Goal: Task Accomplishment & Management: Use online tool/utility

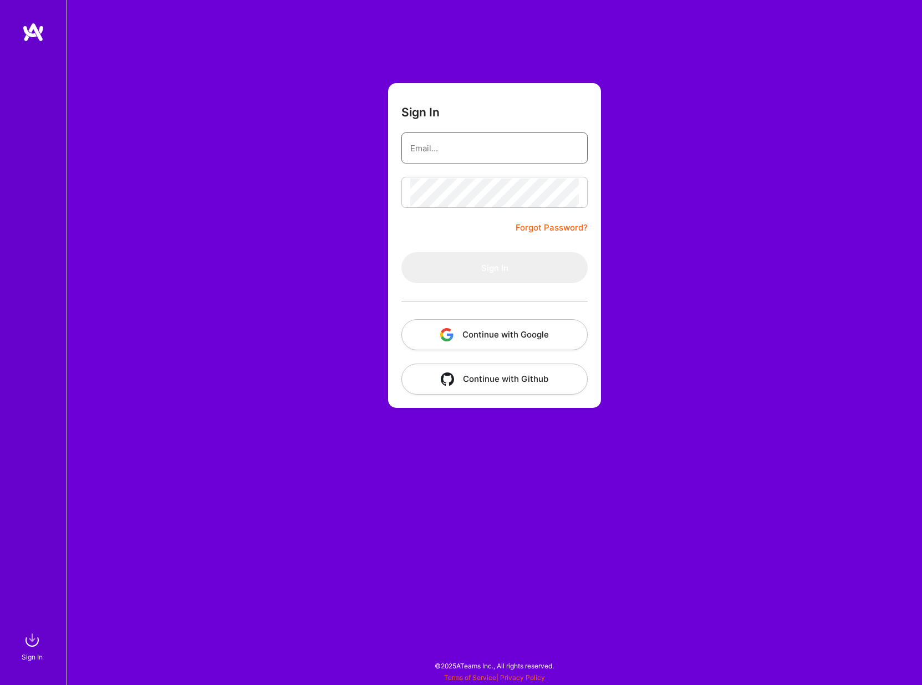
type input "[EMAIL_ADDRESS][DOMAIN_NAME]"
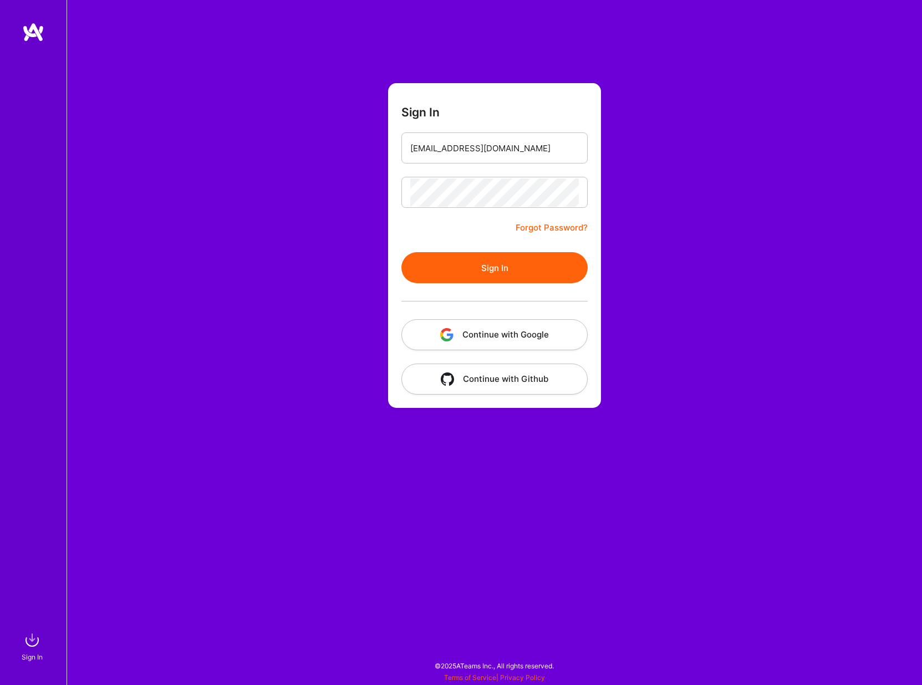
click at [456, 271] on button "Sign In" at bounding box center [494, 267] width 186 height 31
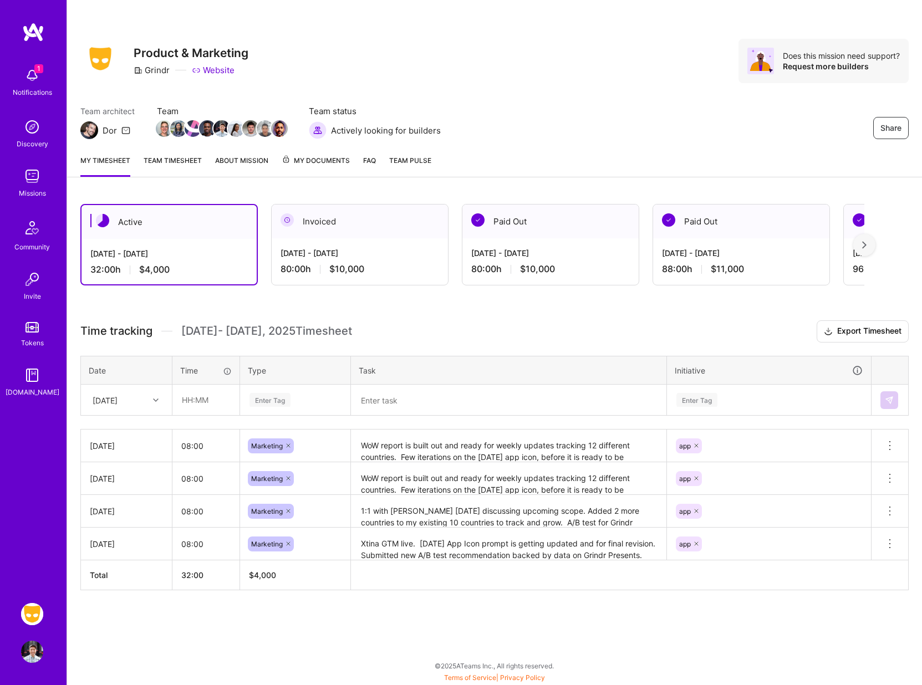
click at [137, 404] on div "[DATE]" at bounding box center [118, 400] width 62 height 18
click at [120, 556] on div "[DATE]" at bounding box center [127, 554] width 90 height 21
click at [212, 400] on input "text" at bounding box center [206, 399] width 66 height 29
type input "08:00"
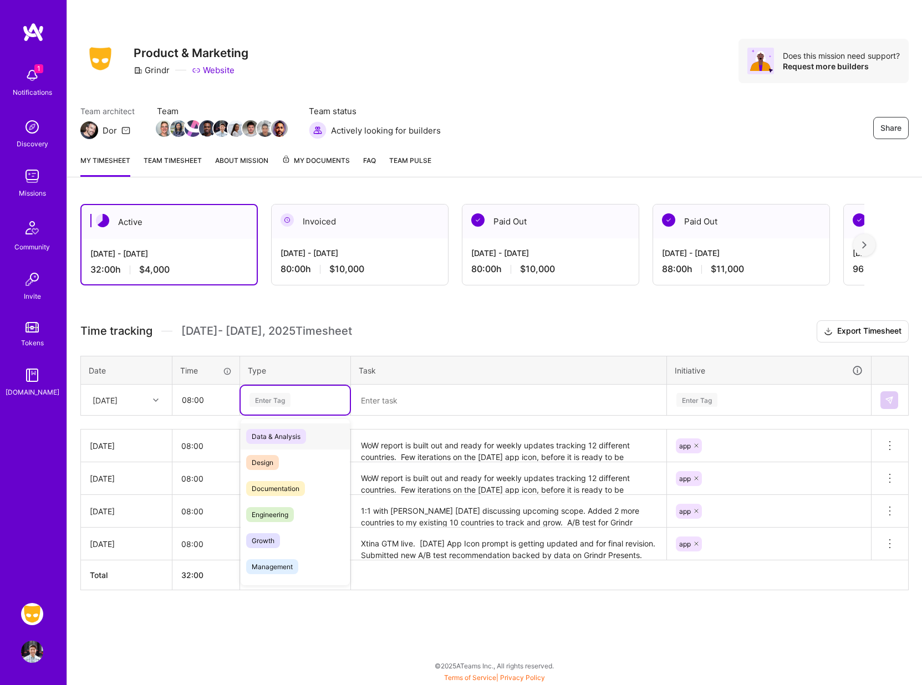
click at [277, 399] on div "Enter Tag" at bounding box center [269, 399] width 41 height 17
click at [271, 471] on span "Marketing" at bounding box center [267, 467] width 43 height 15
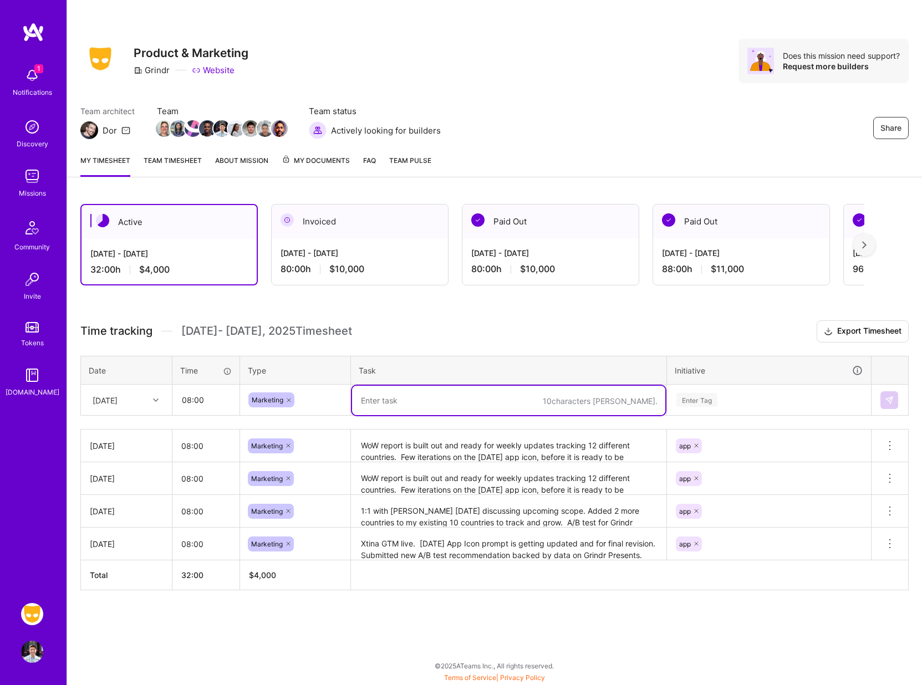
click at [393, 403] on textarea at bounding box center [508, 400] width 313 height 29
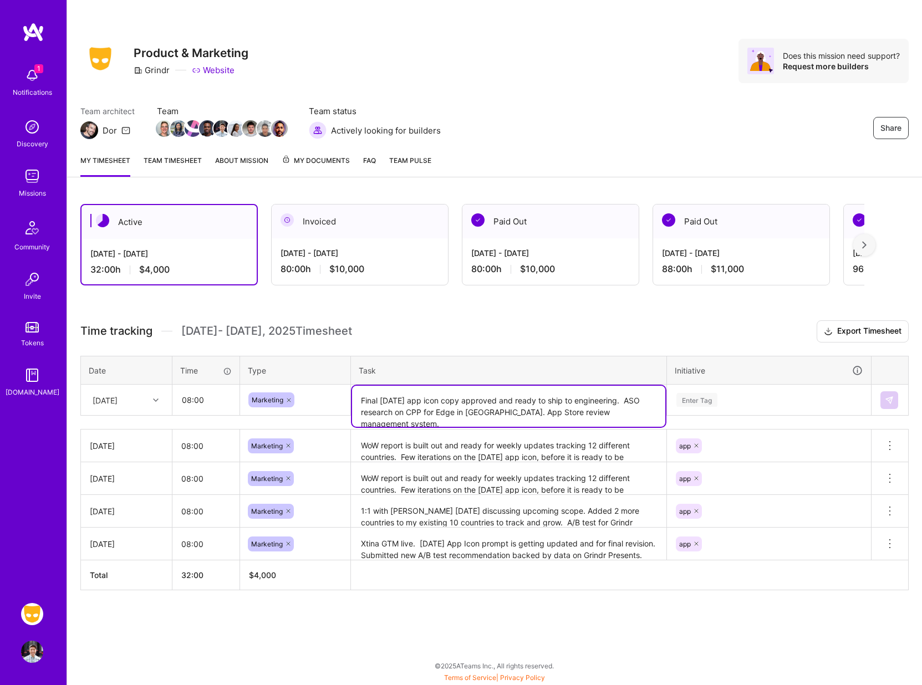
type textarea "Final [DATE] app icon copy approved and ready to ship to engineering. ASO resea…"
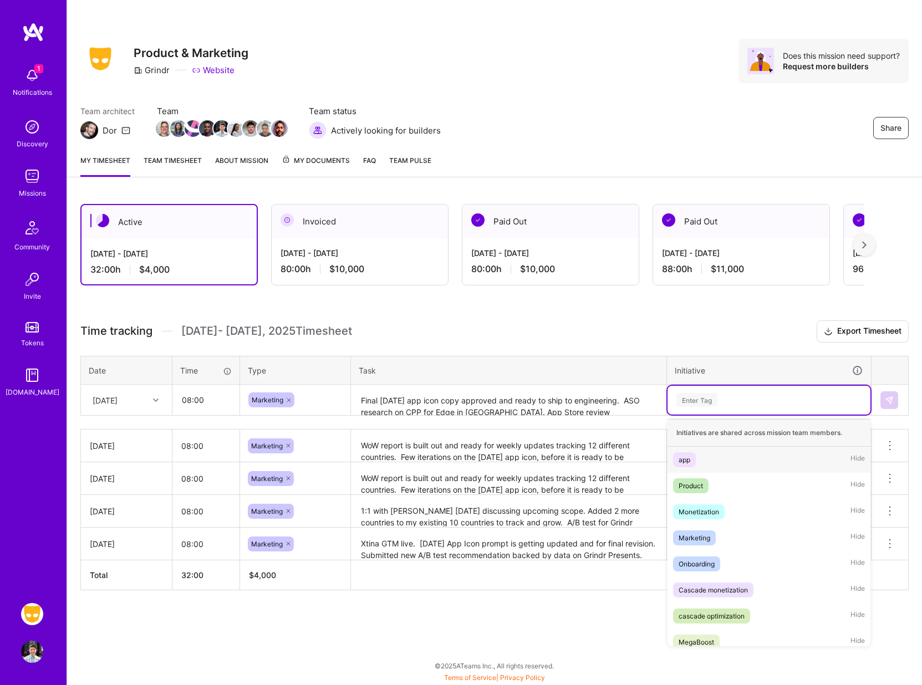
click at [693, 391] on div "Enter Tag" at bounding box center [769, 400] width 203 height 29
click at [680, 451] on div "app Hide" at bounding box center [769, 460] width 203 height 26
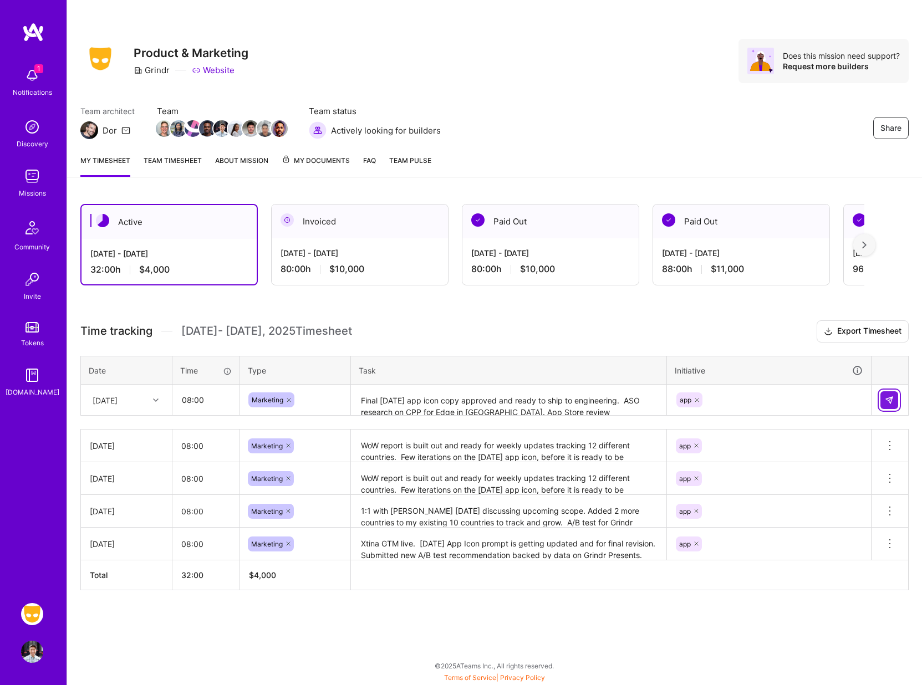
click at [887, 399] on img at bounding box center [889, 400] width 9 height 9
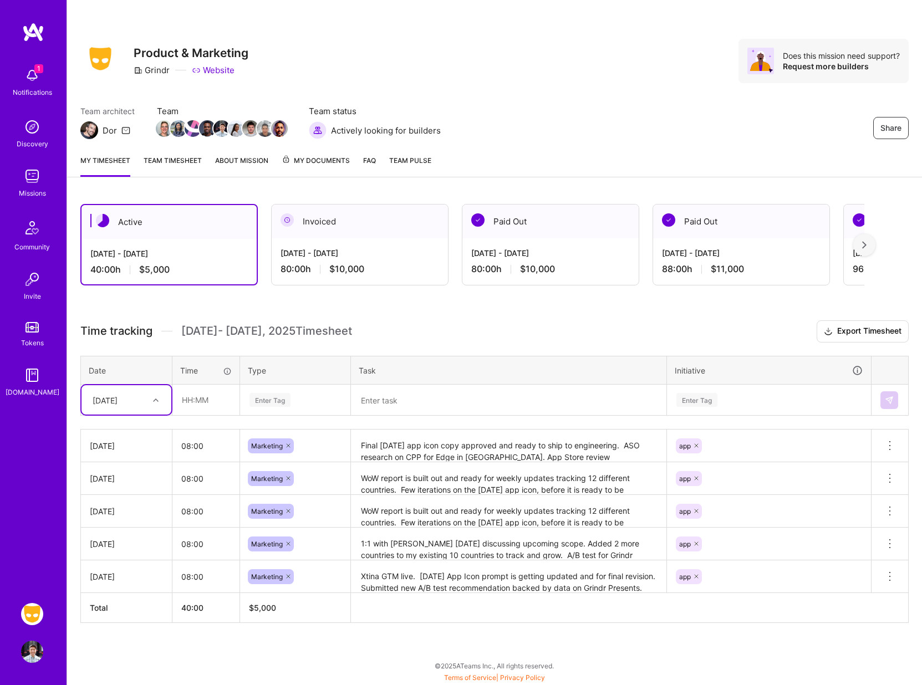
click at [118, 403] on div "[DATE]" at bounding box center [105, 400] width 25 height 12
click at [112, 552] on div "[DATE]" at bounding box center [127, 554] width 90 height 21
click at [206, 409] on input "text" at bounding box center [206, 399] width 66 height 29
type input "08:00"
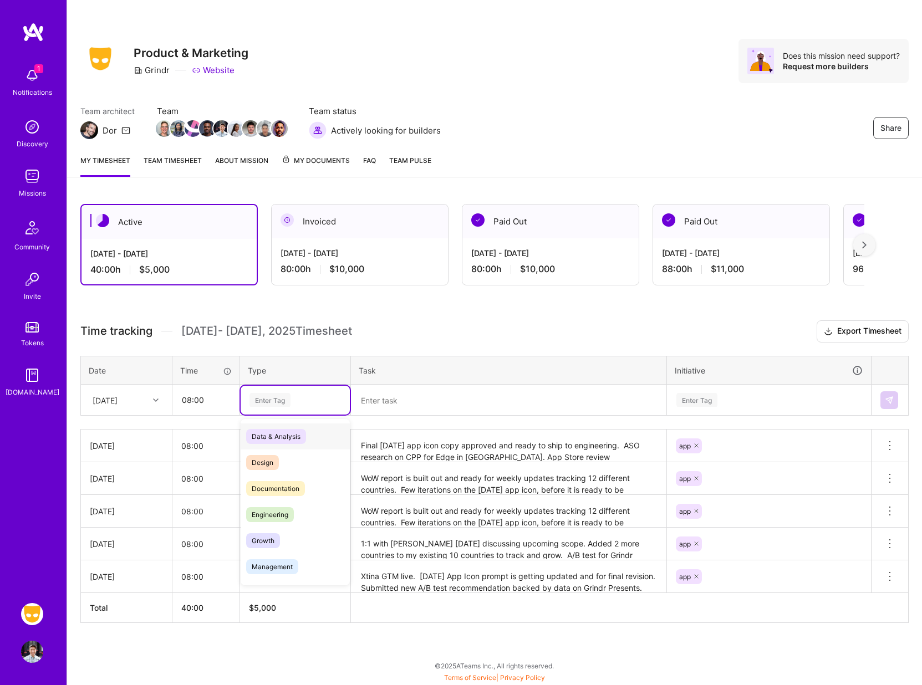
click at [281, 404] on div "Enter Tag" at bounding box center [269, 399] width 41 height 17
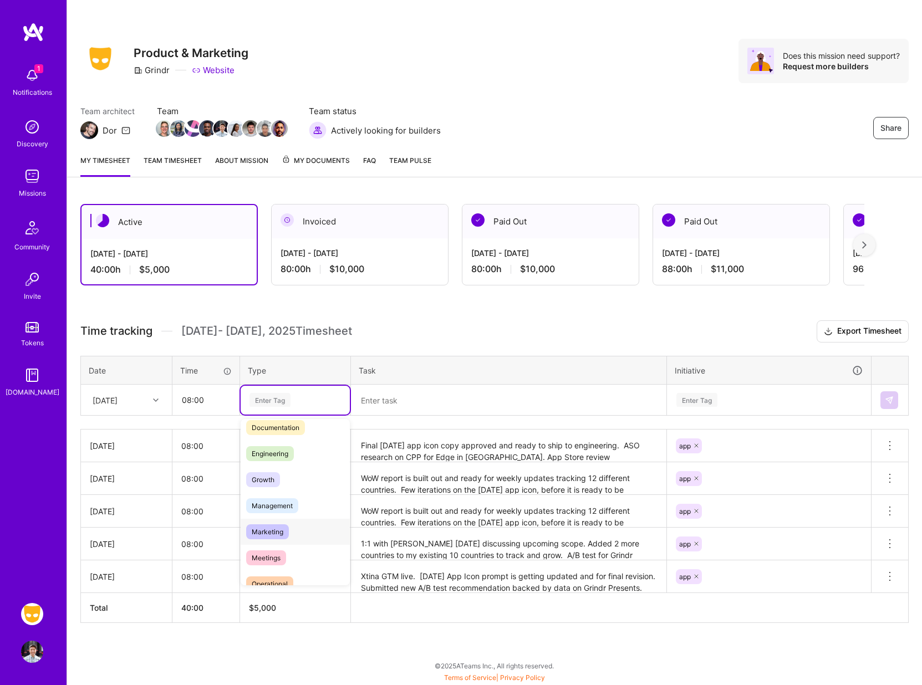
click at [265, 528] on span "Marketing" at bounding box center [267, 531] width 43 height 15
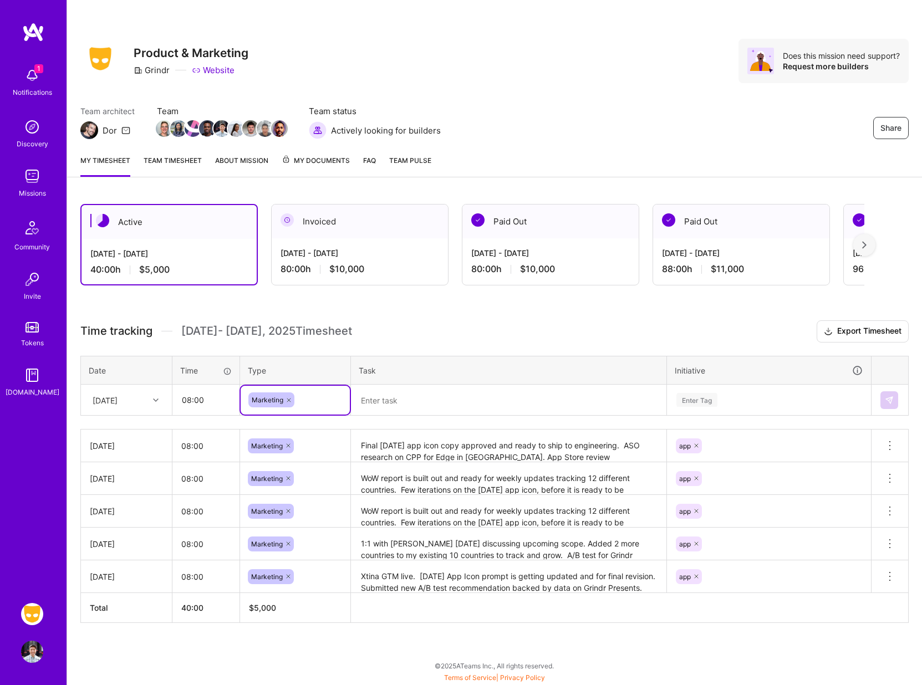
click at [379, 399] on textarea at bounding box center [508, 400] width 313 height 29
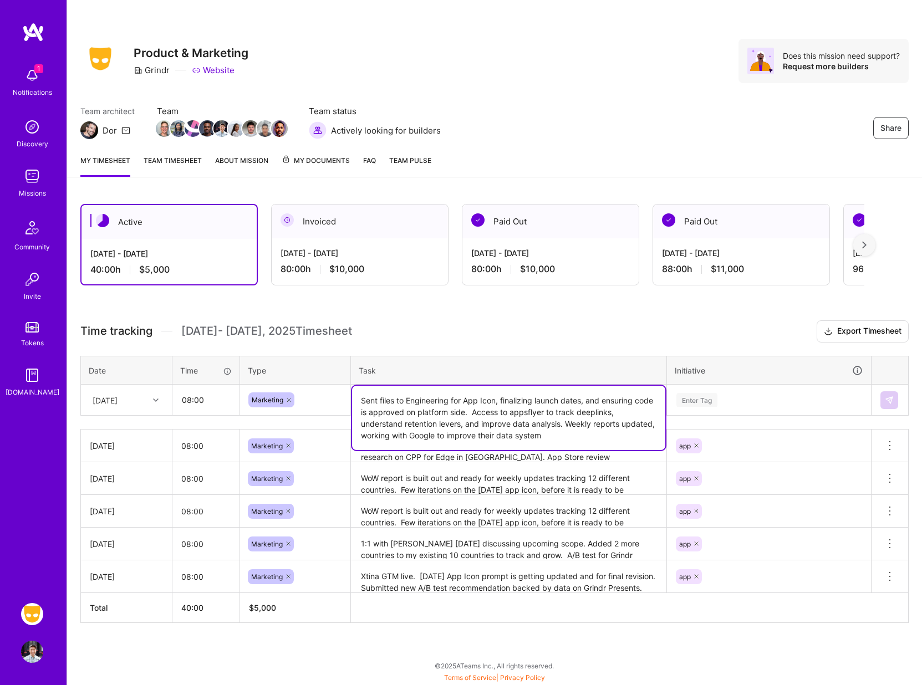
type textarea "Sent files to Engineering for App Icon, finalizing launch dates, and ensuring c…"
click at [712, 403] on div "Enter Tag" at bounding box center [696, 399] width 41 height 17
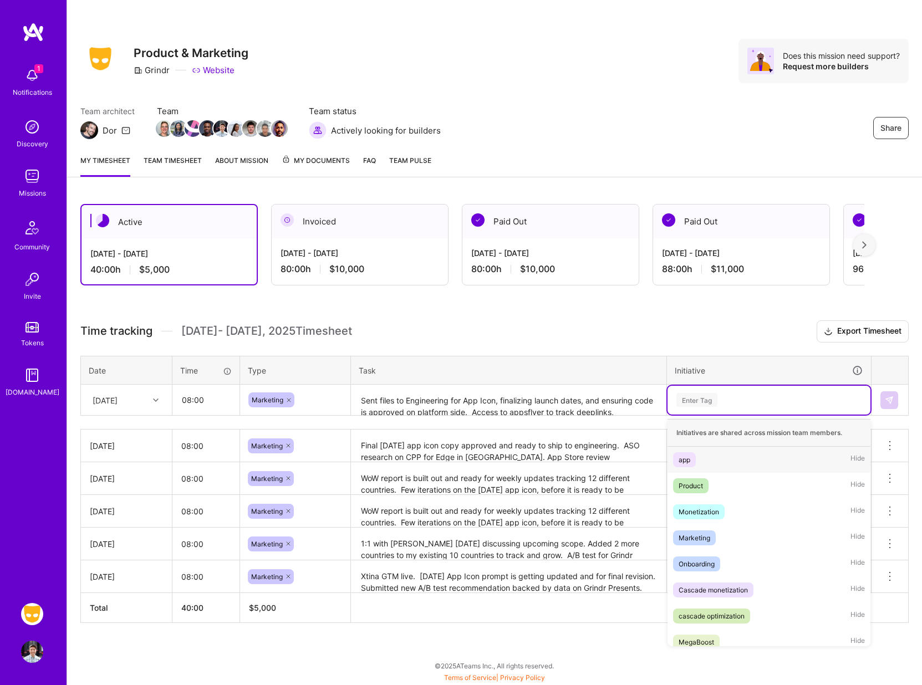
click at [683, 461] on div "app" at bounding box center [685, 460] width 12 height 12
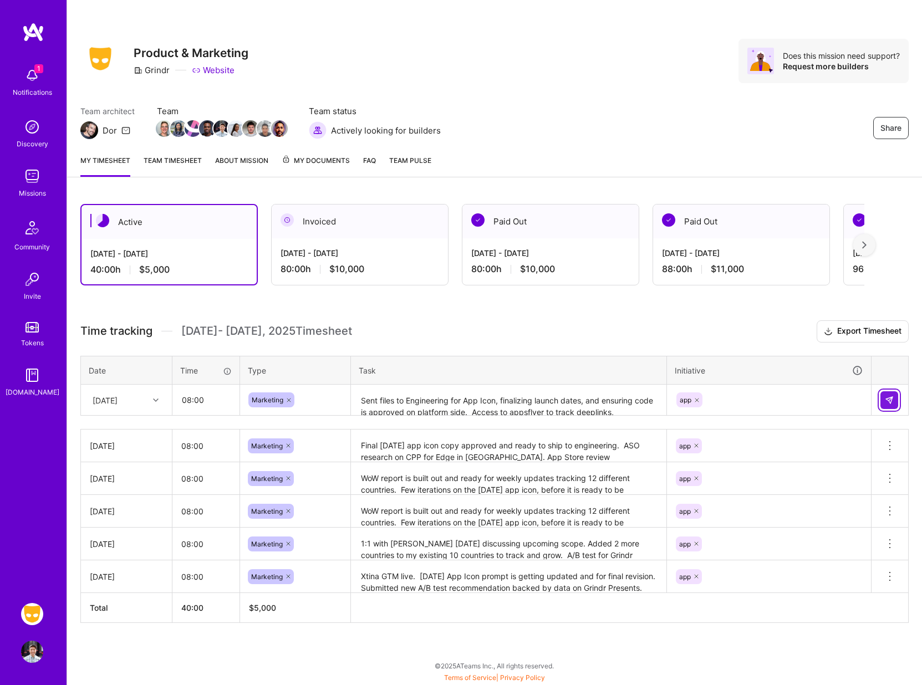
click at [885, 405] on button at bounding box center [889, 400] width 18 height 18
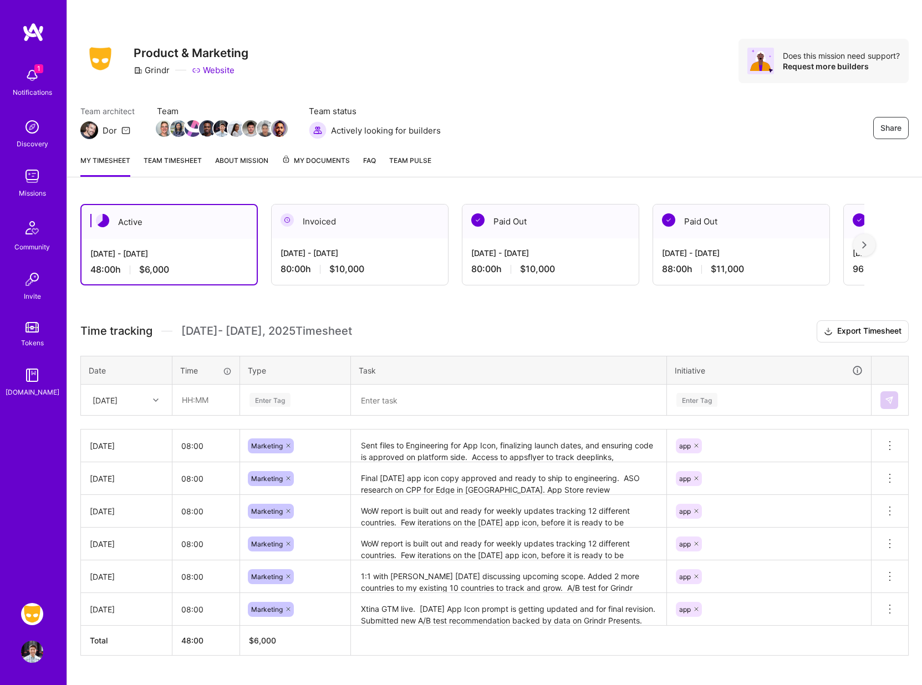
click at [34, 75] on img at bounding box center [32, 75] width 22 height 22
click at [408, 53] on div "1 1 Notifications Discovery Missions Community Invite Tokens [DOMAIN_NAME] Grin…" at bounding box center [461, 352] width 922 height 705
